Goal: Transaction & Acquisition: Purchase product/service

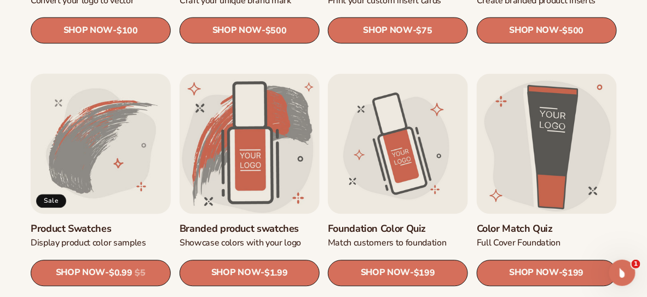
scroll to position [602, 0]
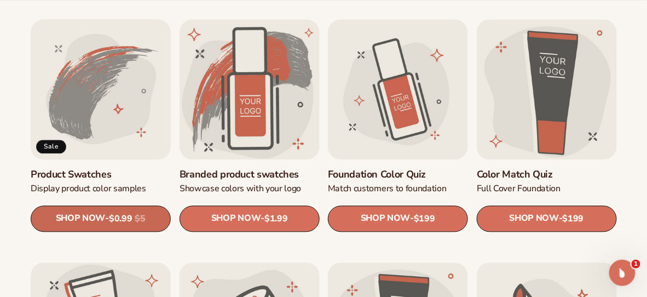
click at [117, 224] on div "Regular price $0.99 Sale price $0.99 Regular price $5 Unit price / per" at bounding box center [127, 218] width 37 height 13
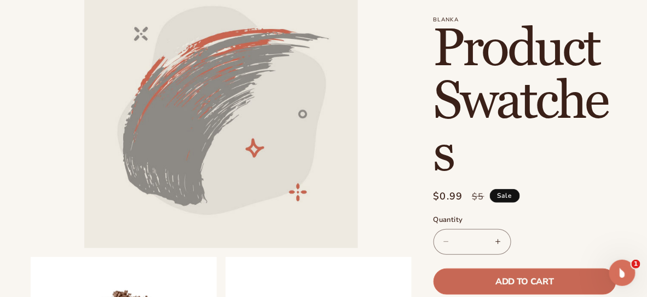
click at [453, 289] on button "Add to cart" at bounding box center [524, 281] width 183 height 26
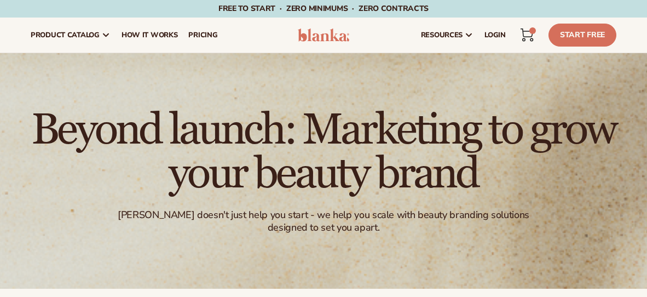
scroll to position [602, 0]
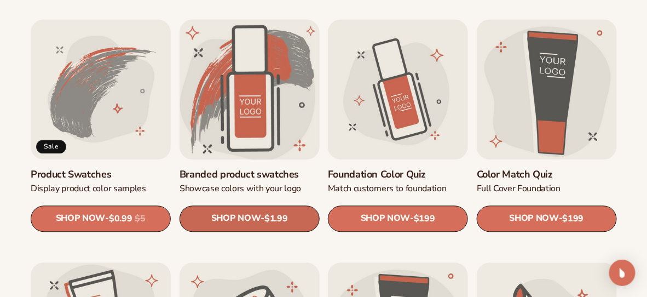
click at [251, 214] on span "SHOP NOW" at bounding box center [235, 218] width 49 height 10
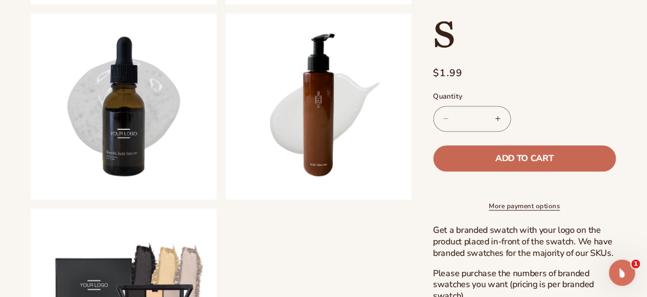
click at [498, 155] on button "Add to cart" at bounding box center [524, 158] width 183 height 26
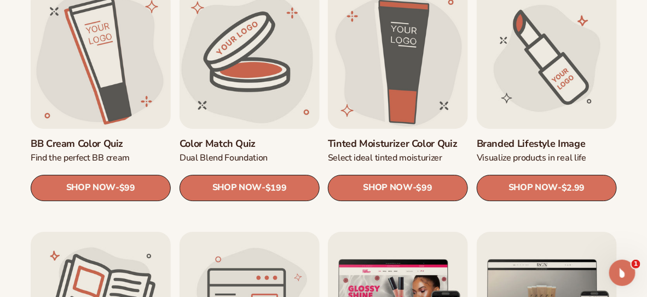
scroll to position [875, 0]
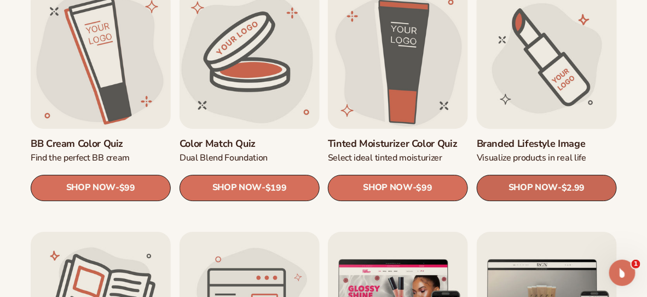
click at [513, 185] on span "SHOP NOW" at bounding box center [532, 187] width 49 height 10
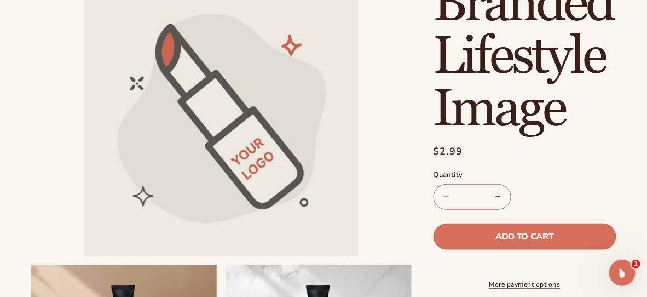
scroll to position [164, 0]
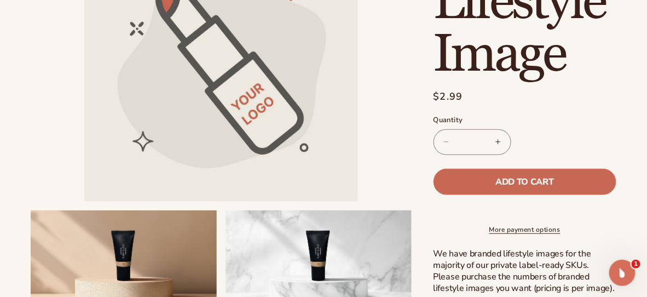
click at [480, 182] on button "Add to cart" at bounding box center [524, 182] width 183 height 26
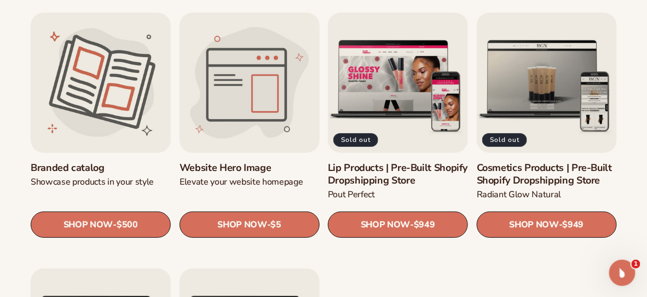
click at [232, 161] on link "Website Hero Image" at bounding box center [249, 167] width 140 height 13
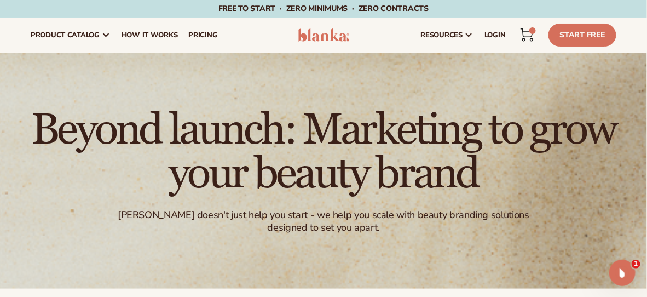
click at [531, 33] on icon at bounding box center [526, 34] width 13 height 13
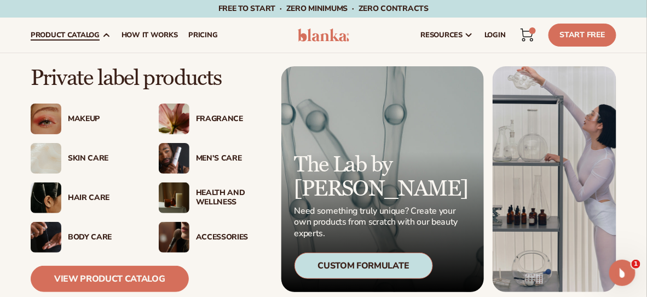
click at [91, 36] on span "product catalog" at bounding box center [65, 35] width 69 height 9
click at [176, 116] on img at bounding box center [174, 118] width 31 height 31
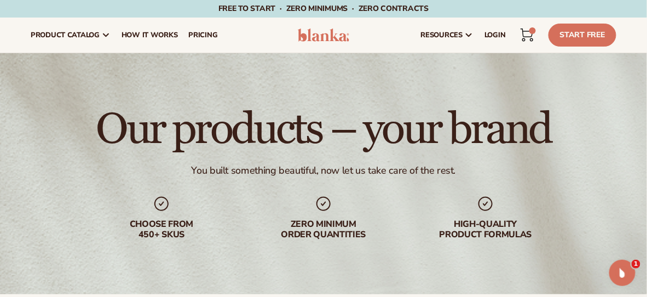
click at [530, 31] on div "3 3 items" at bounding box center [532, 30] width 7 height 7
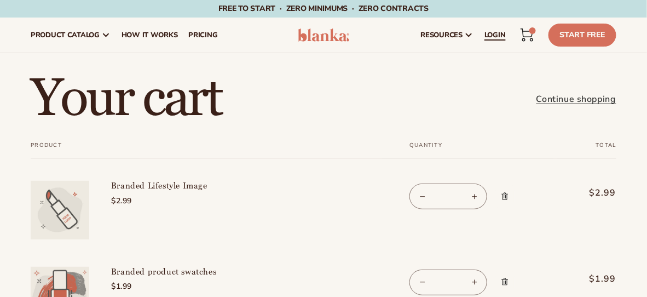
click at [494, 33] on span "LOGIN" at bounding box center [494, 35] width 21 height 9
